Goal: Find specific fact: Find specific page/section

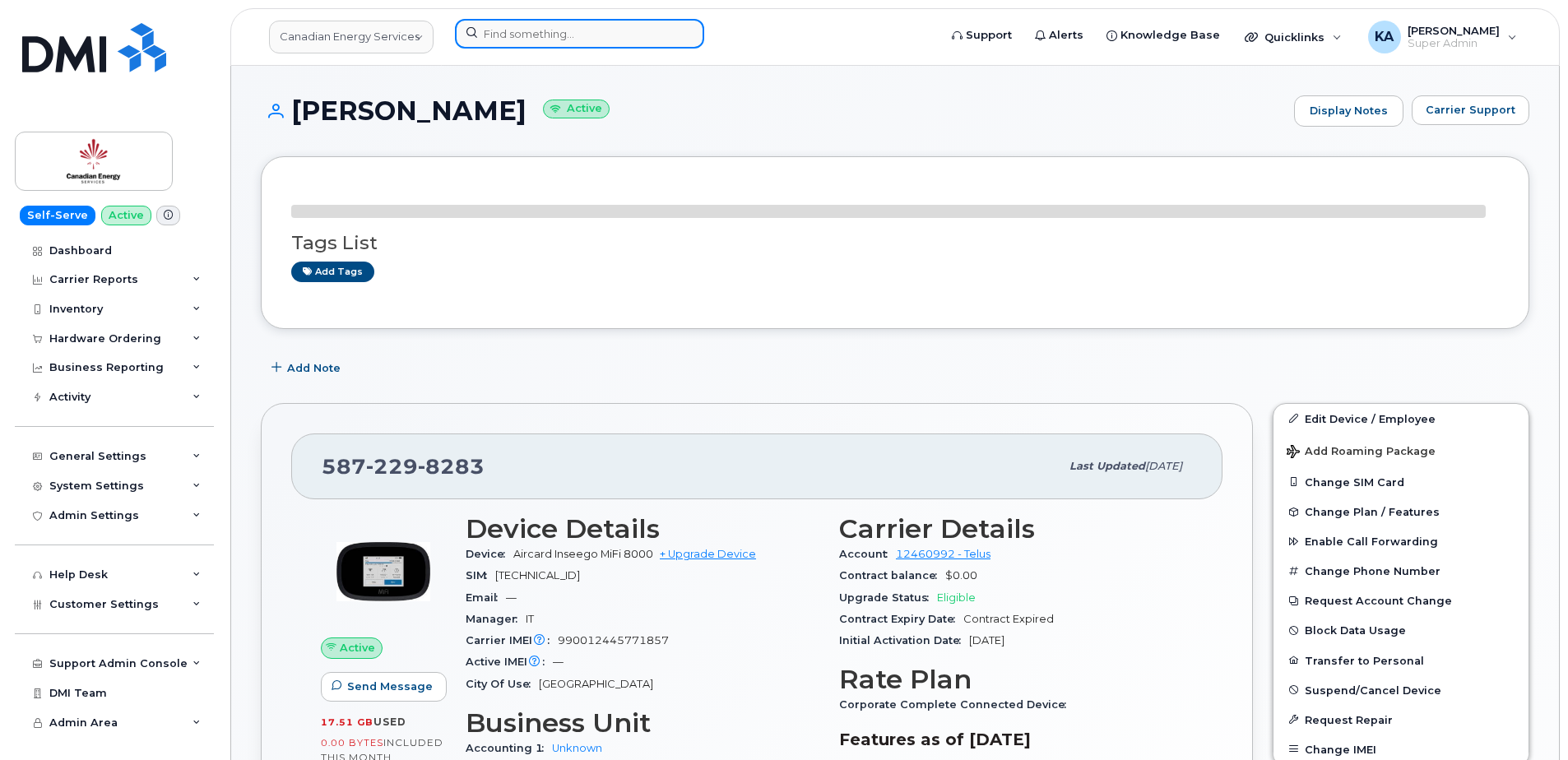
click at [511, 27] on input at bounding box center [580, 33] width 249 height 30
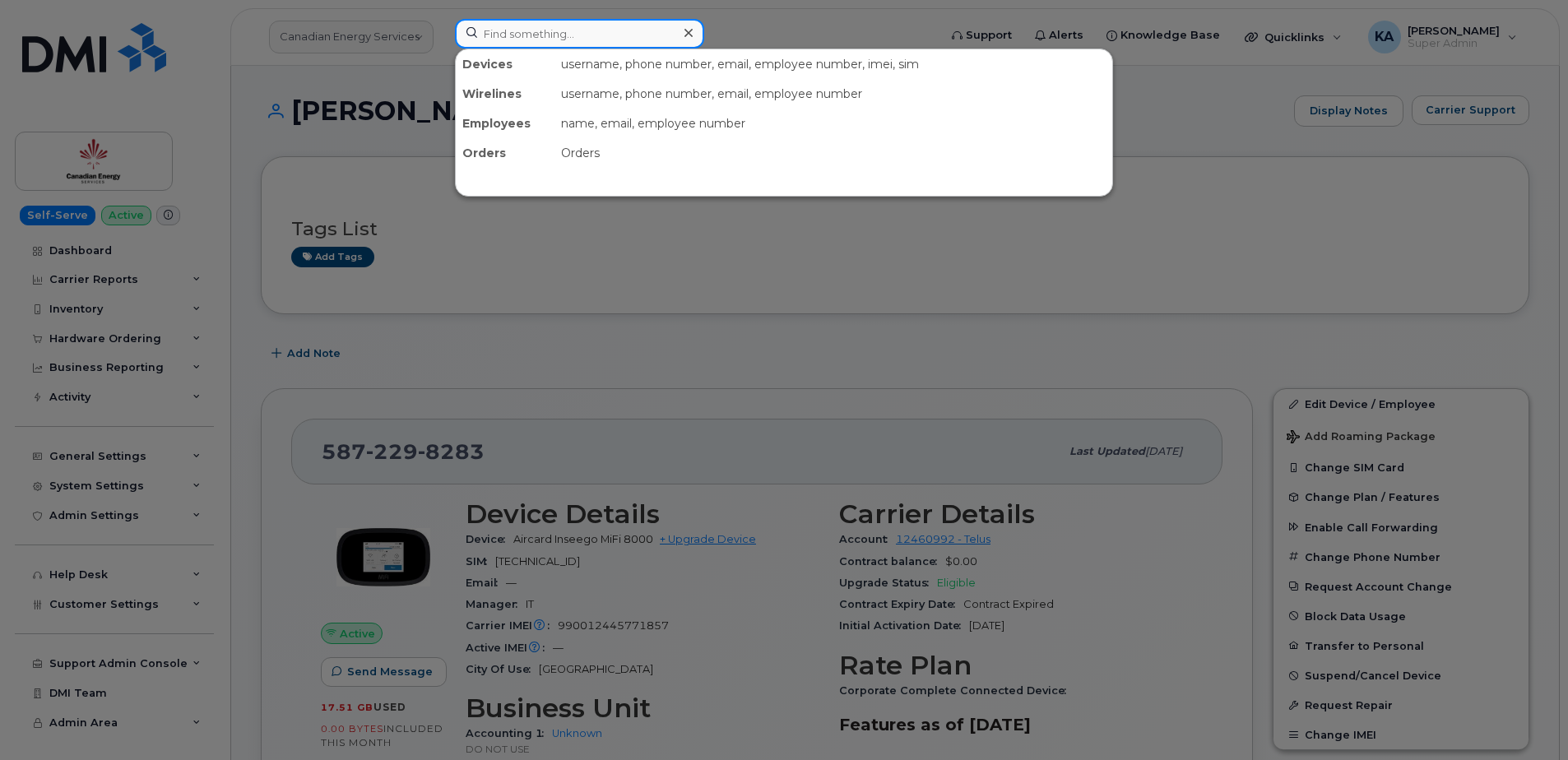
paste input "5872298283"
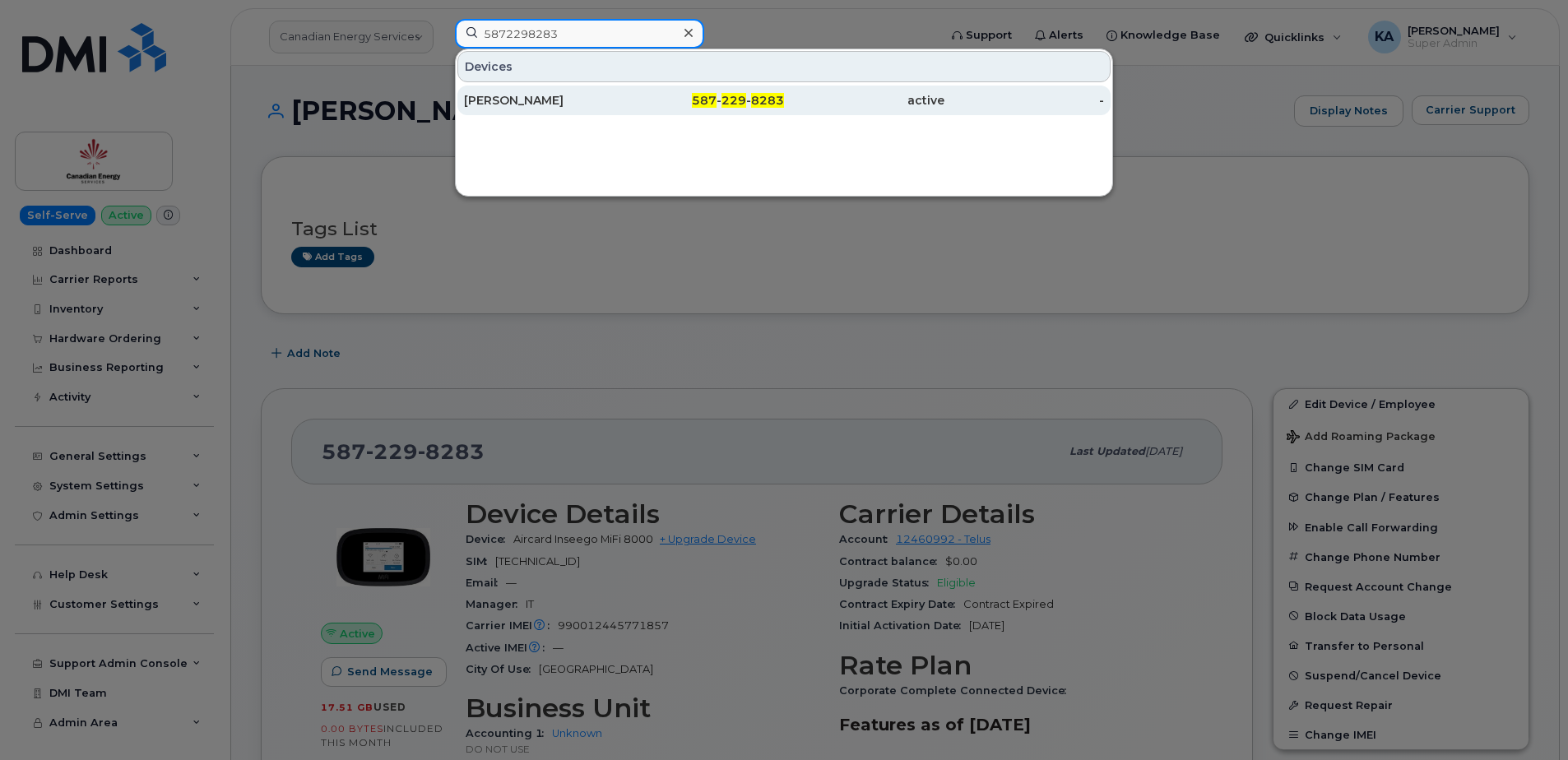
type input "5872298283"
click at [522, 100] on div "Bradley Firth" at bounding box center [543, 100] width 160 height 16
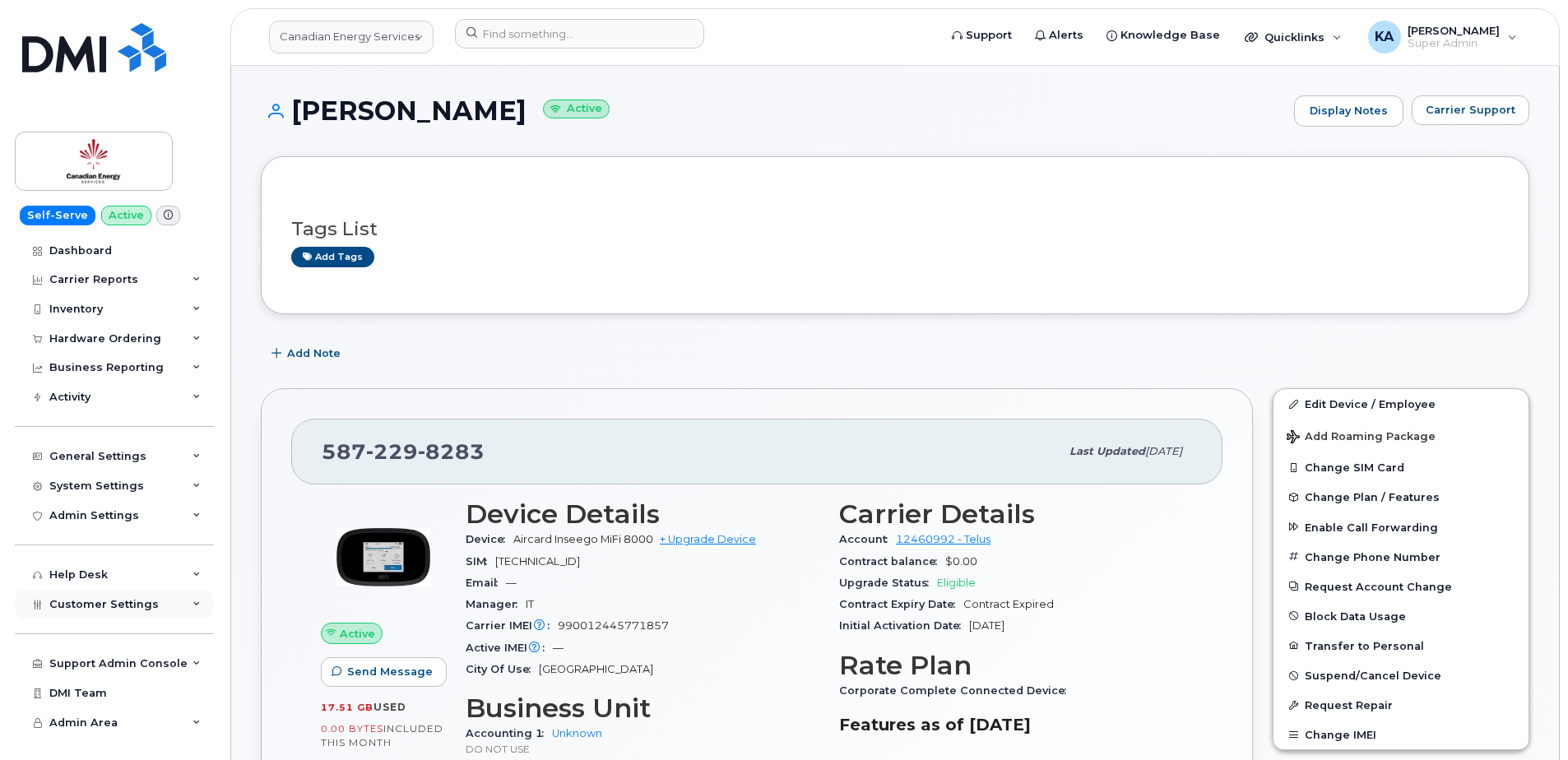
click at [76, 607] on span "Customer Settings" at bounding box center [103, 604] width 109 height 13
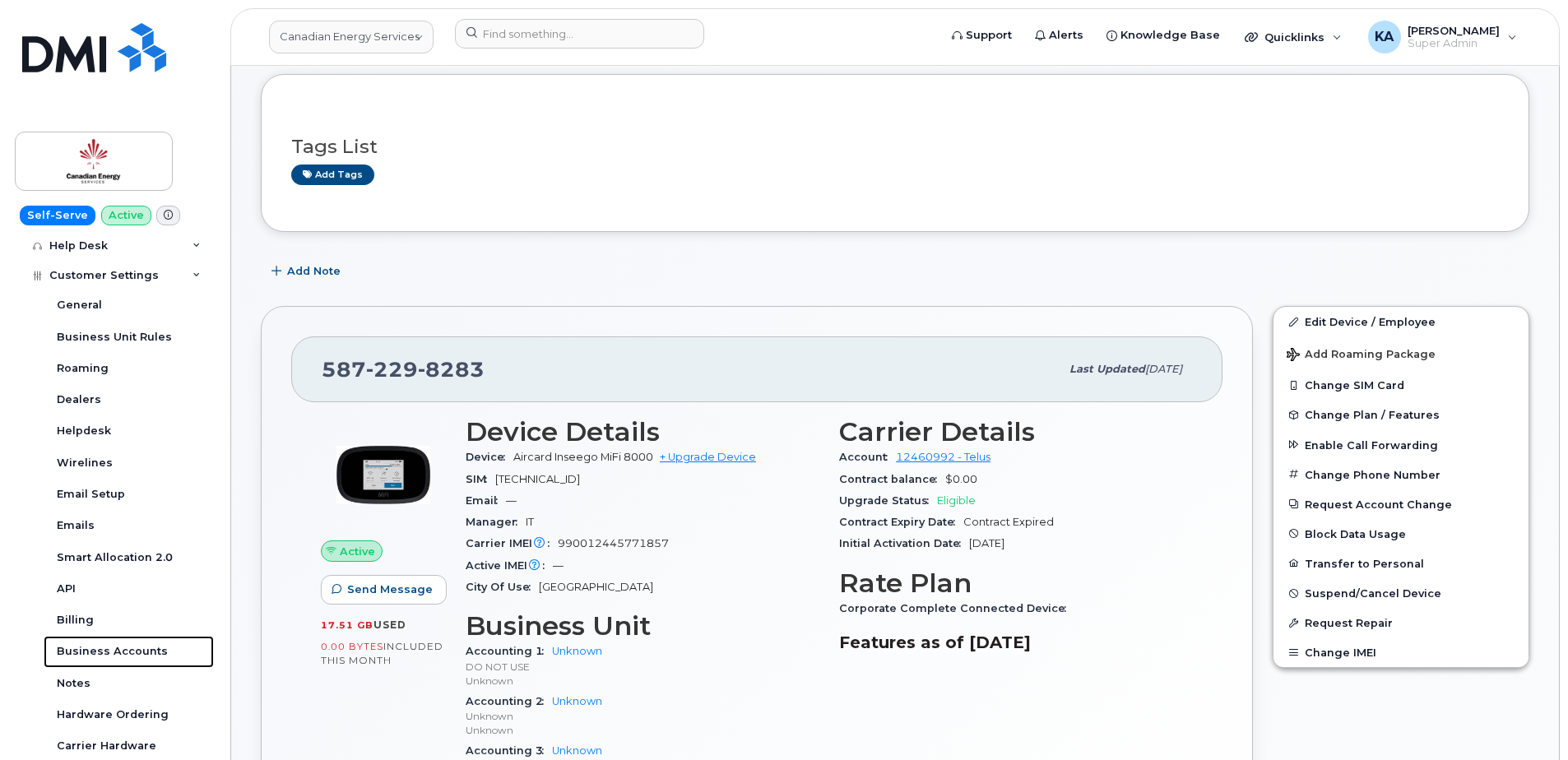
scroll to position [164, 0]
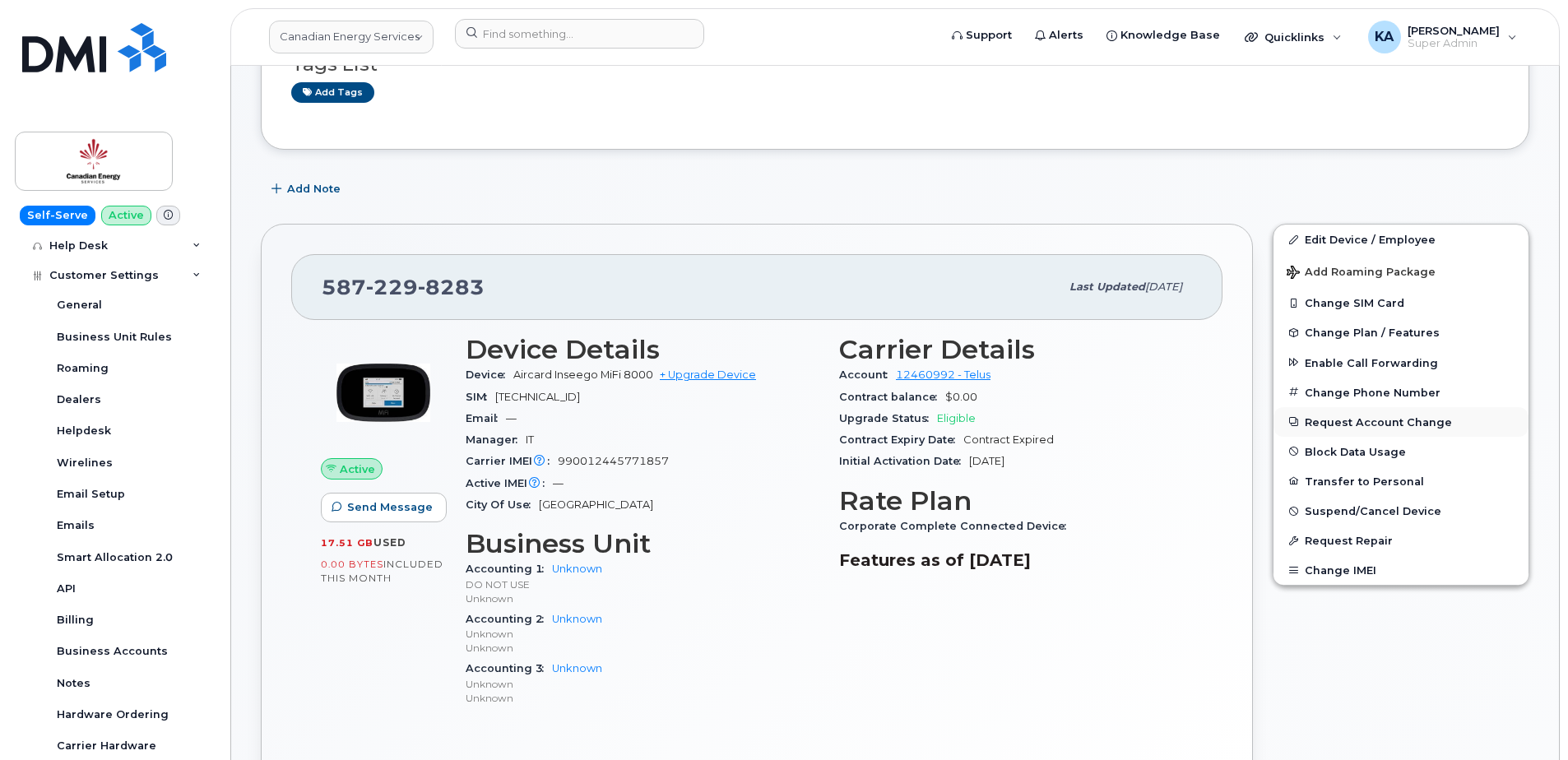
click at [1326, 423] on button "Request Account Change" at bounding box center [1400, 421] width 255 height 30
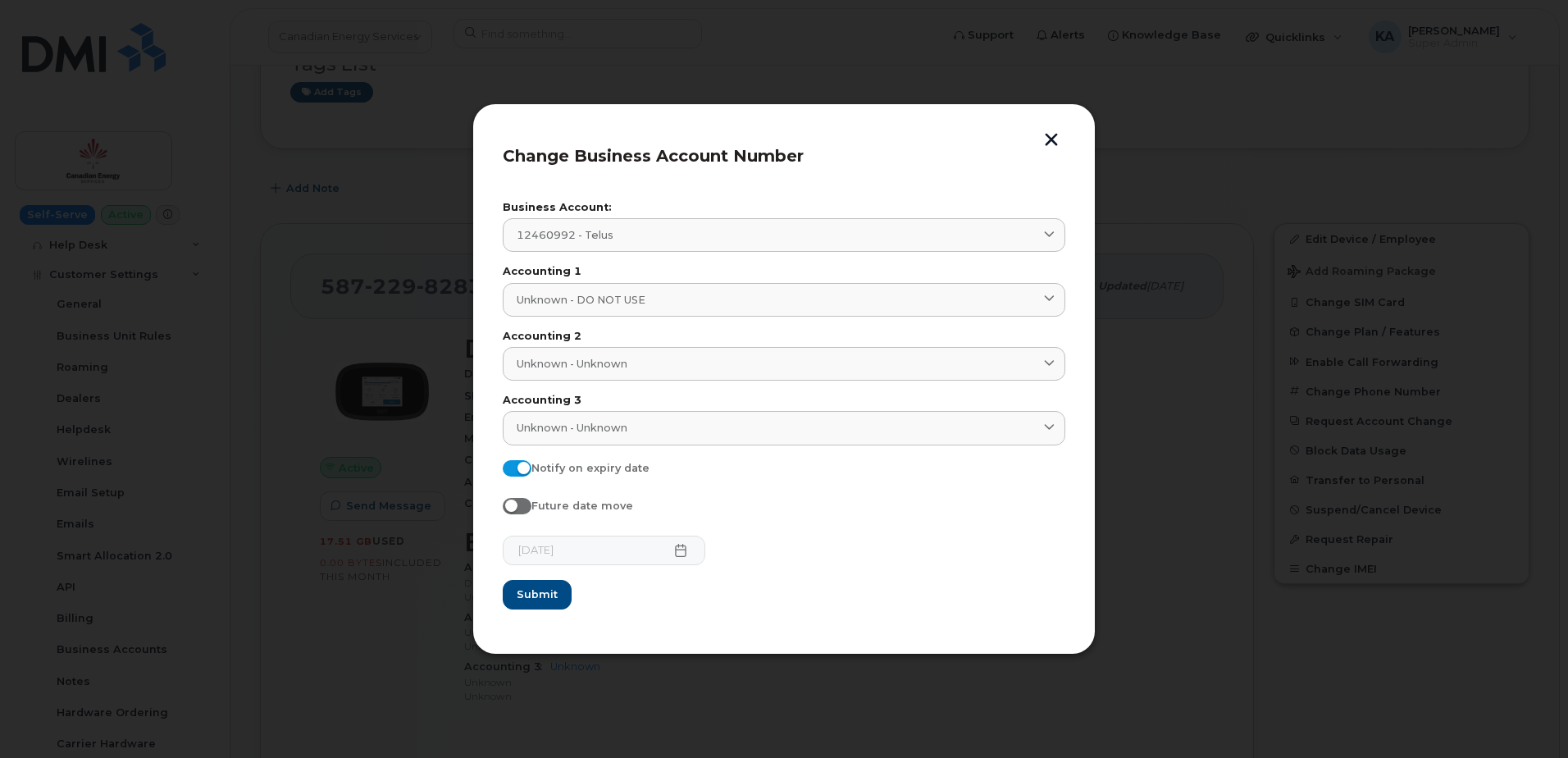
click at [1048, 139] on button "button" at bounding box center [1051, 141] width 24 height 17
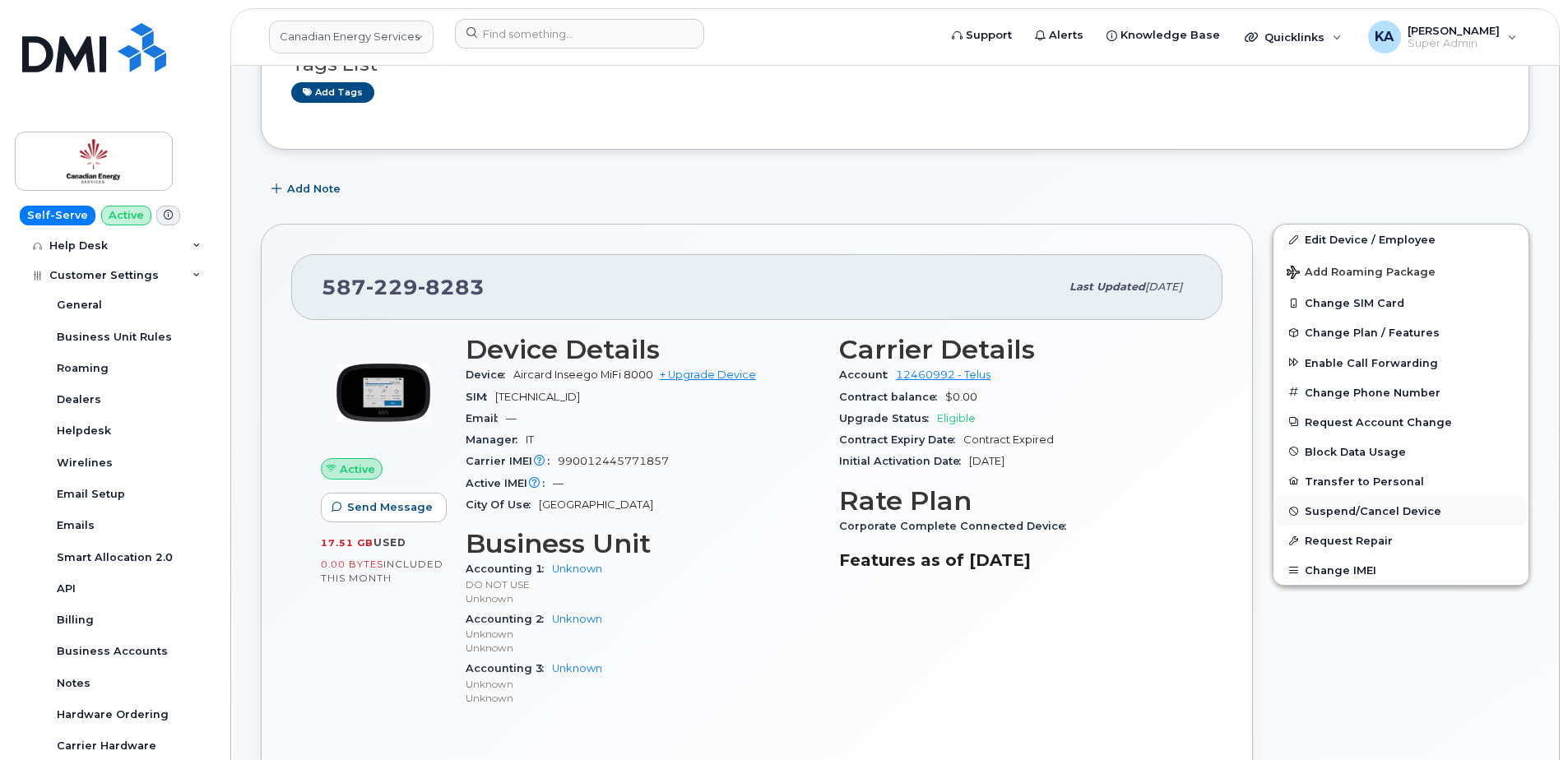
click at [1337, 510] on span "Suspend/Cancel Device" at bounding box center [1372, 511] width 136 height 13
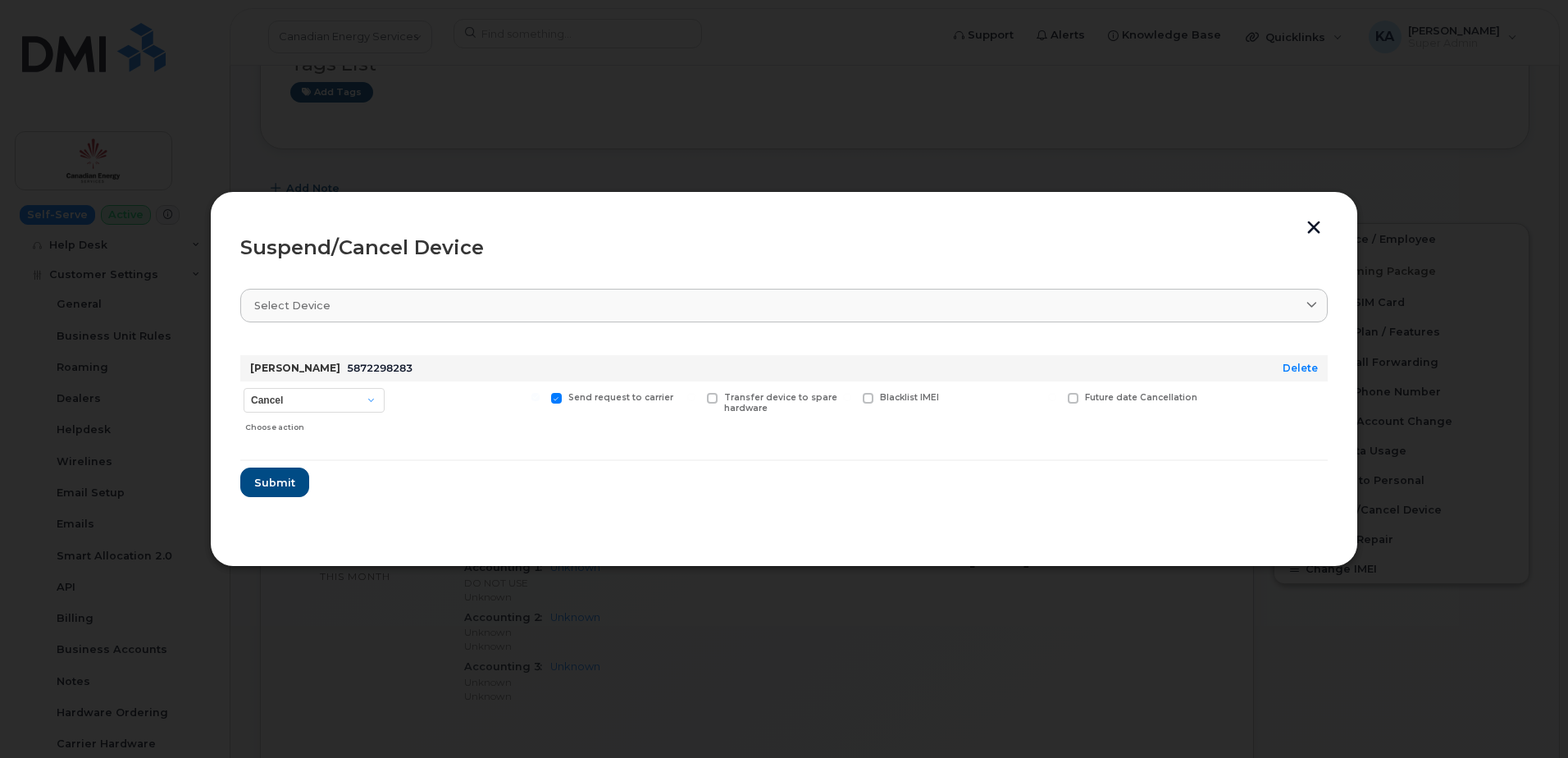
click at [1309, 231] on button "button" at bounding box center [1313, 229] width 24 height 17
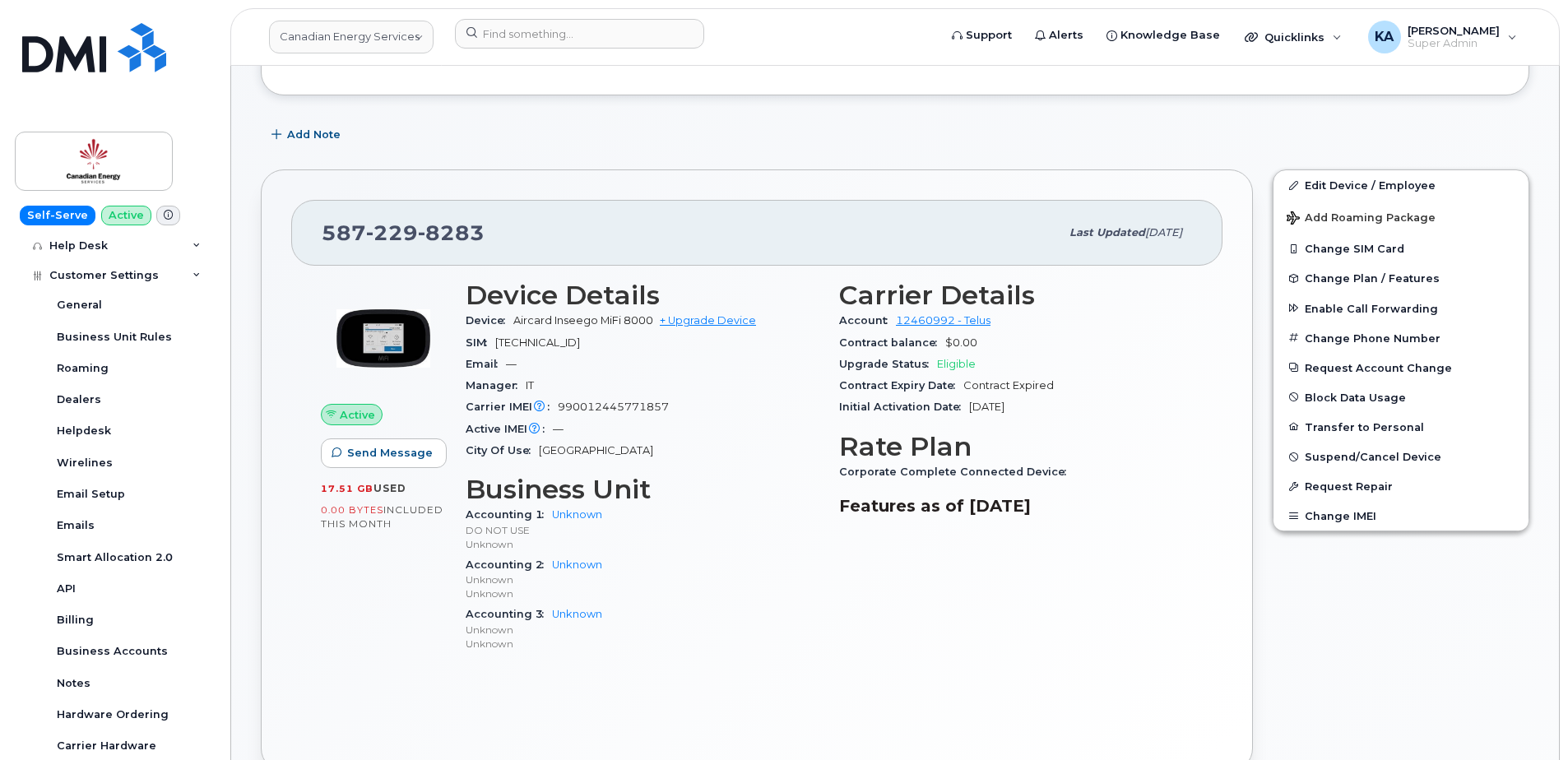
scroll to position [247, 0]
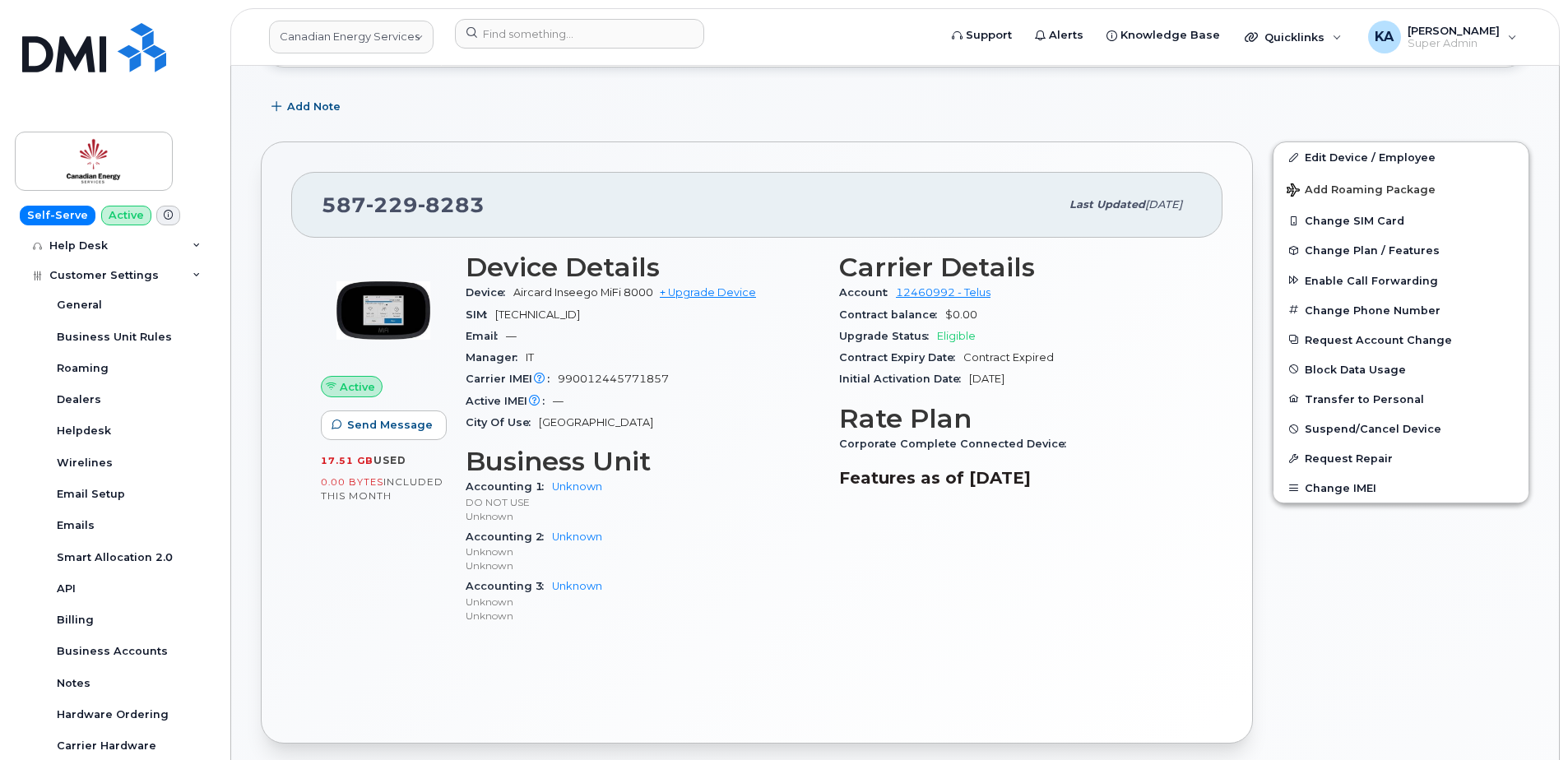
drag, startPoint x: 316, startPoint y: 202, endPoint x: 1144, endPoint y: 517, distance: 885.9
click at [1144, 517] on div "587 229 8283 Last updated Aug 25, 2025 Active Send Message 17.51 GB  used 0.00 …" at bounding box center [757, 442] width 992 height 602
copy div "587 229 8283 Last updated Aug 25, 2025 Active Send Message 17.51 GB  used 0.00 …"
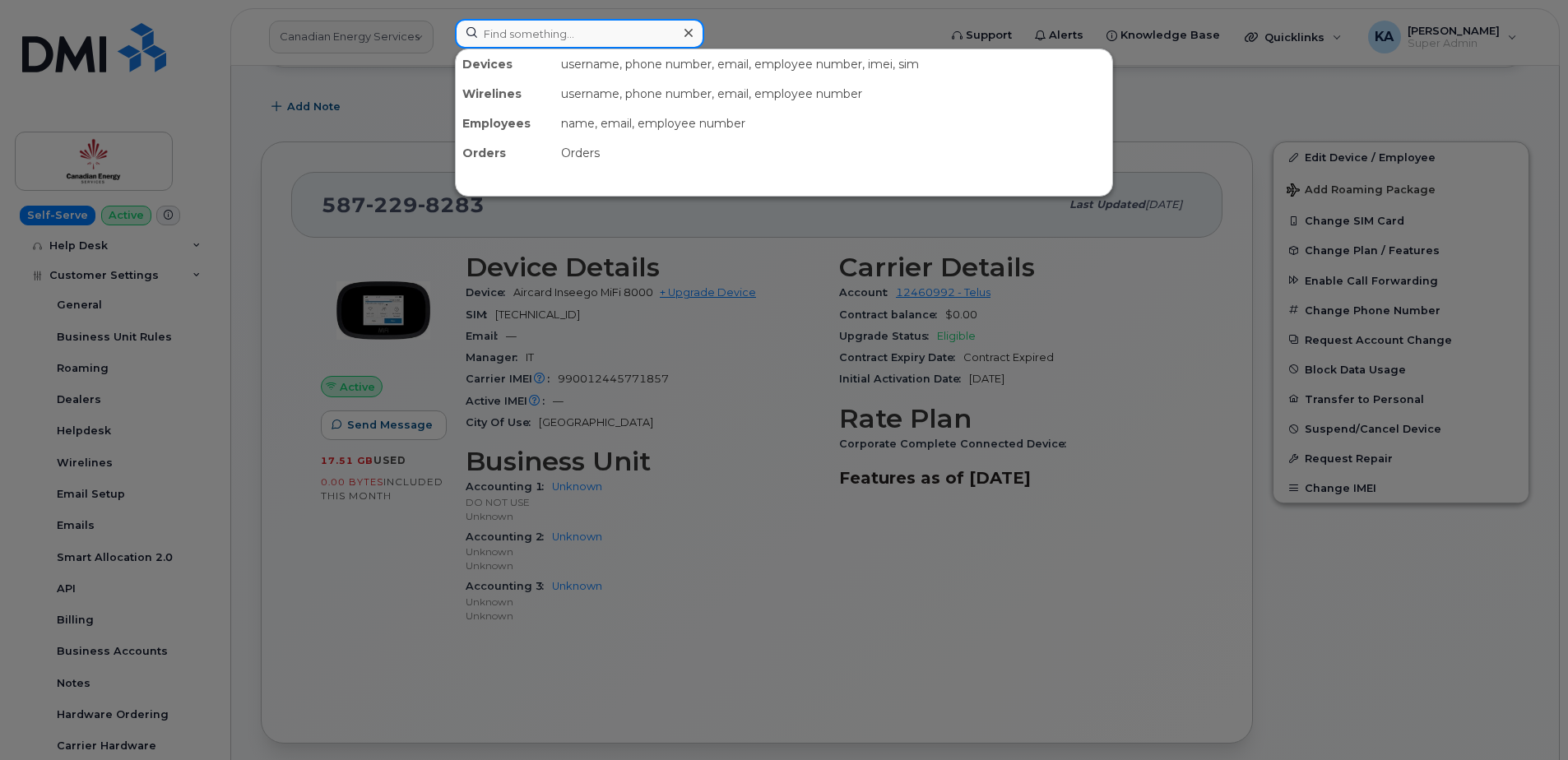
click at [499, 31] on input at bounding box center [580, 33] width 249 height 30
paste input "4038375323"
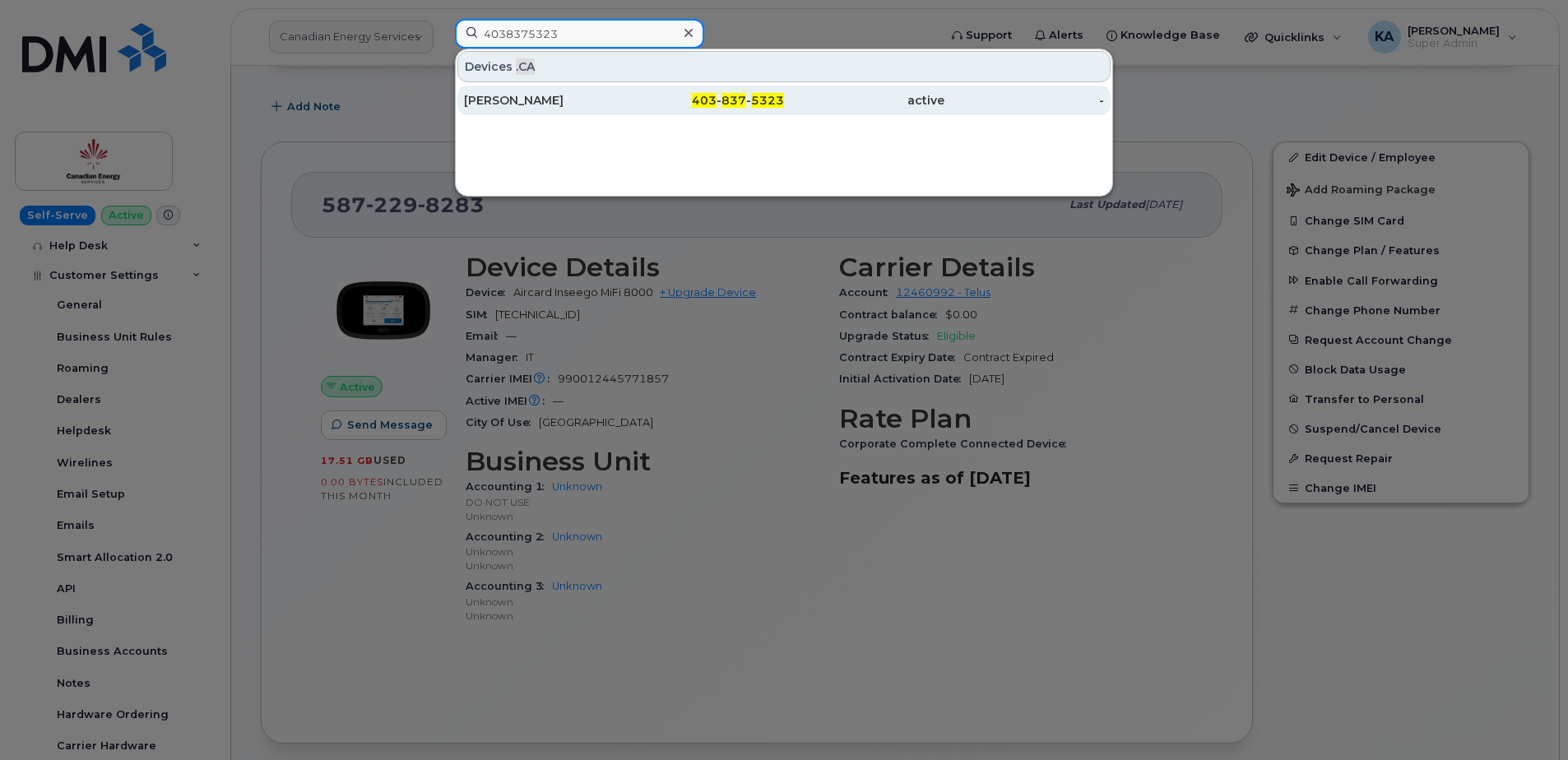
type input "4038375323"
click at [503, 100] on div "Angela Bunn" at bounding box center [543, 100] width 160 height 16
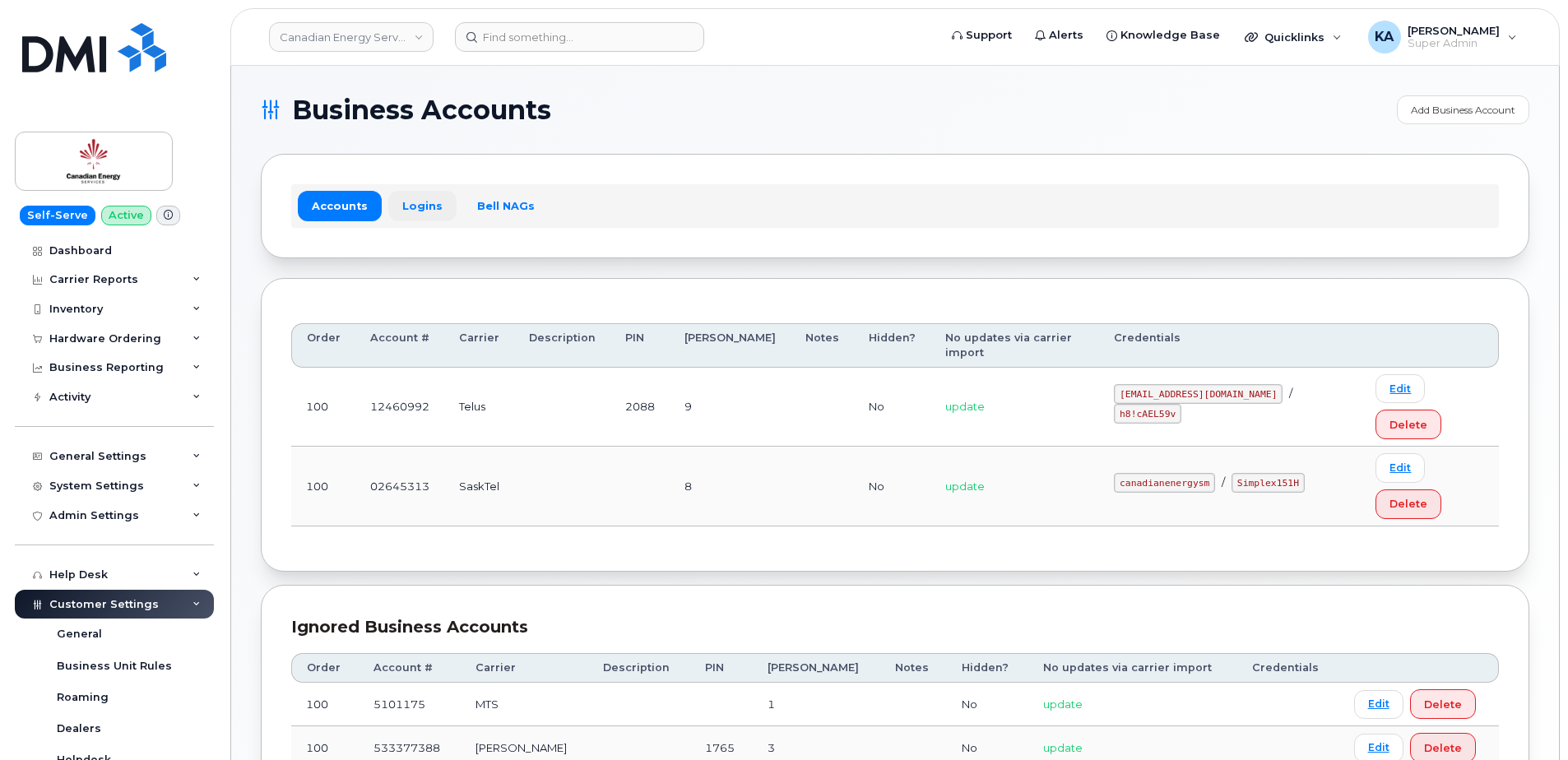
click at [419, 207] on link "Logins" at bounding box center [422, 205] width 69 height 30
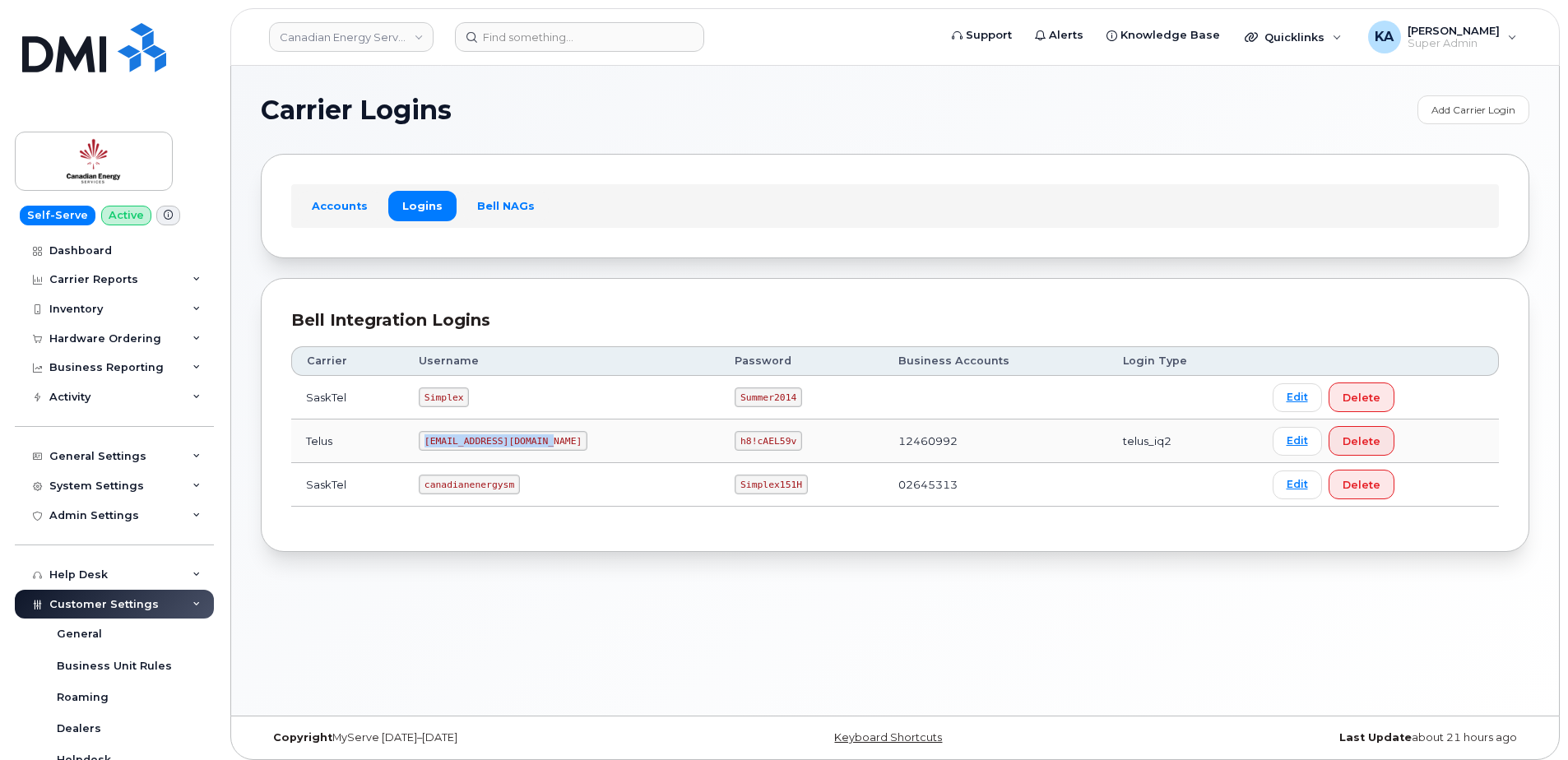
drag, startPoint x: 429, startPoint y: 439, endPoint x: 555, endPoint y: 441, distance: 126.0
click at [557, 442] on td "[EMAIL_ADDRESS][DOMAIN_NAME]" at bounding box center [561, 441] width 316 height 43
drag, startPoint x: 555, startPoint y: 441, endPoint x: 529, endPoint y: 440, distance: 26.0
copy code "[EMAIL_ADDRESS][DOMAIN_NAME]"
drag, startPoint x: 704, startPoint y: 442, endPoint x: 767, endPoint y: 447, distance: 63.2
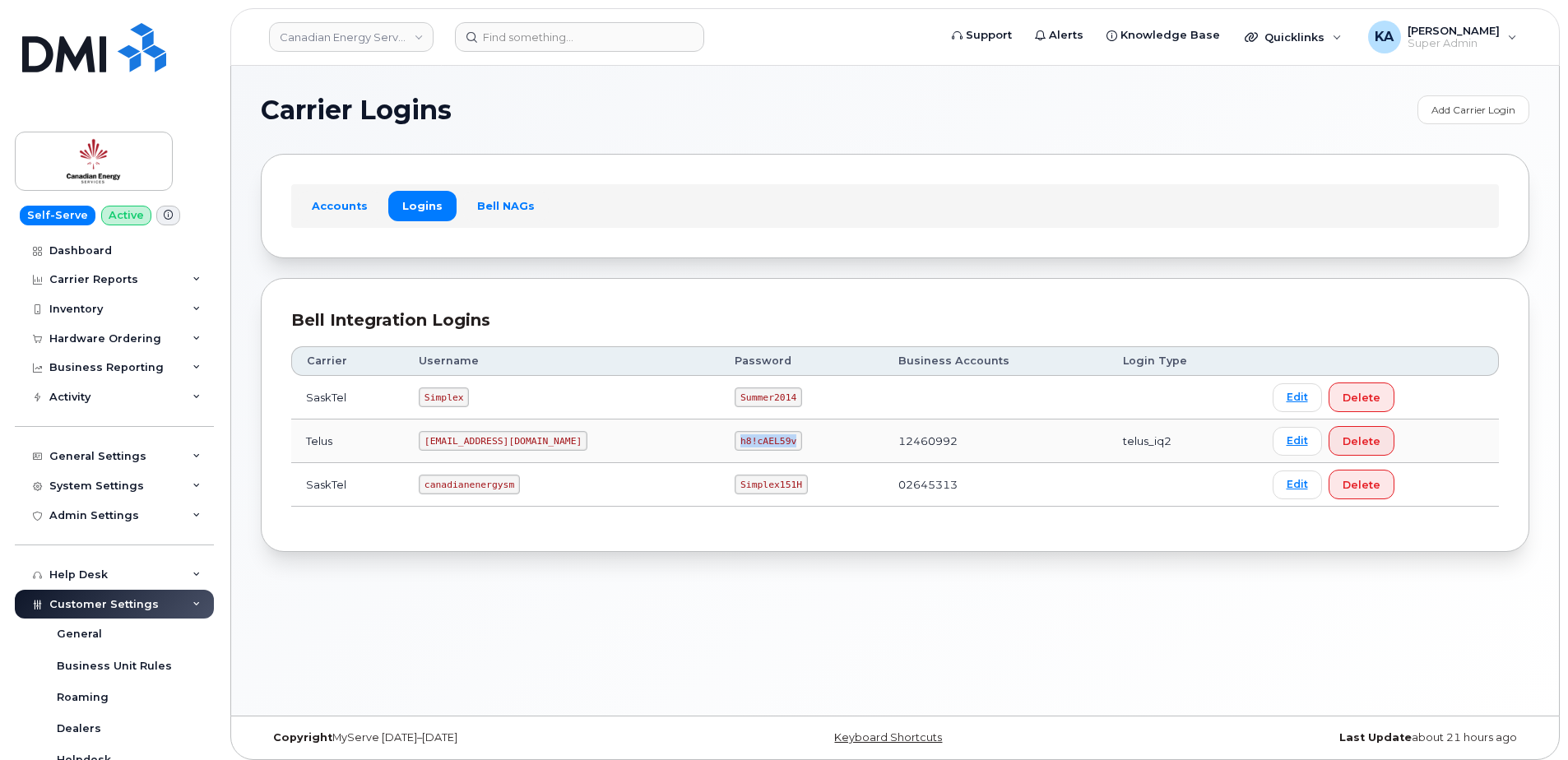
click at [767, 447] on td "h8!cAEL59v" at bounding box center [801, 441] width 164 height 43
drag, startPoint x: 767, startPoint y: 447, endPoint x: 743, endPoint y: 442, distance: 24.5
copy code "h8!cAEL59v"
